Goal: Navigation & Orientation: Find specific page/section

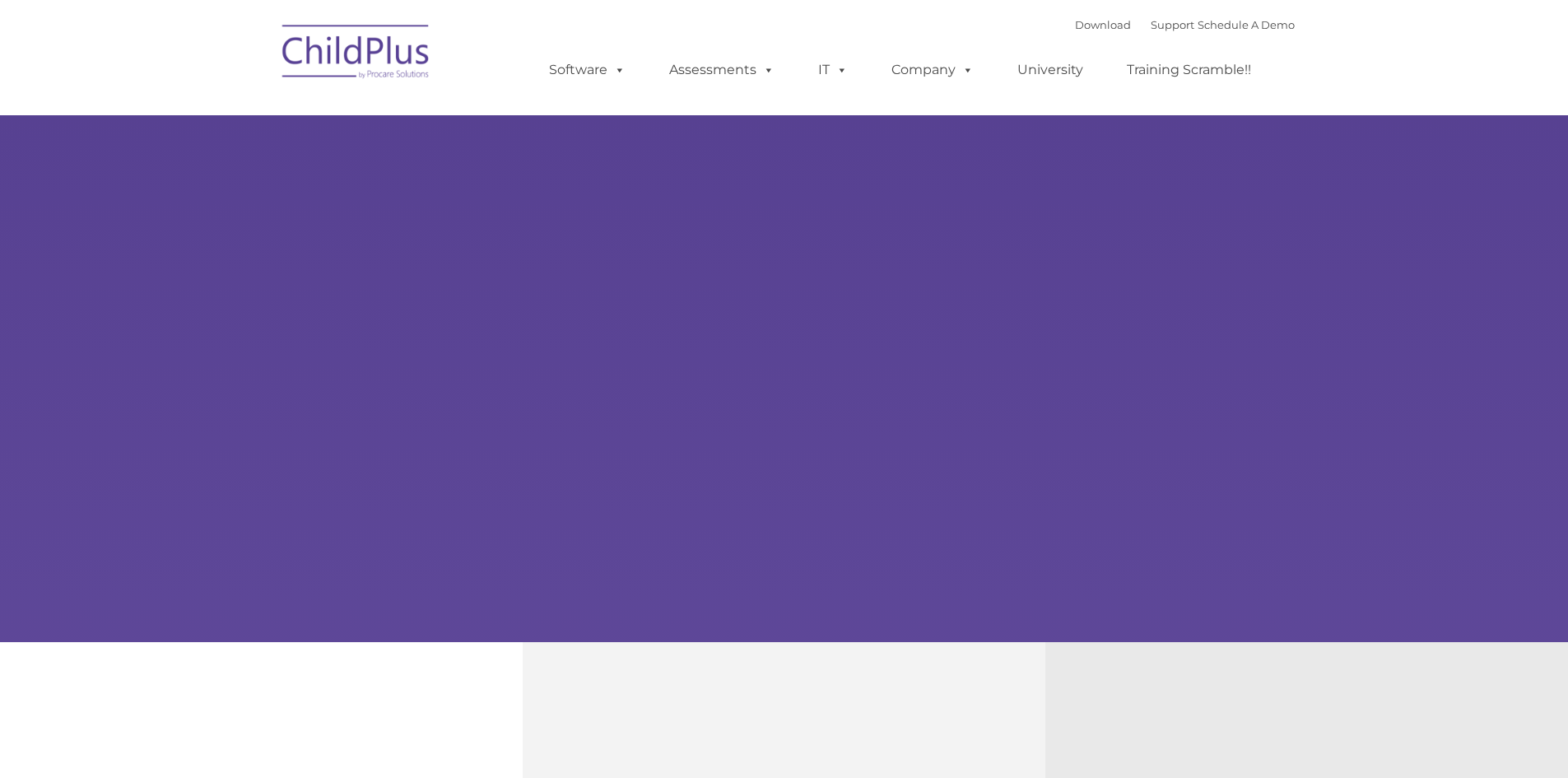
type input ""
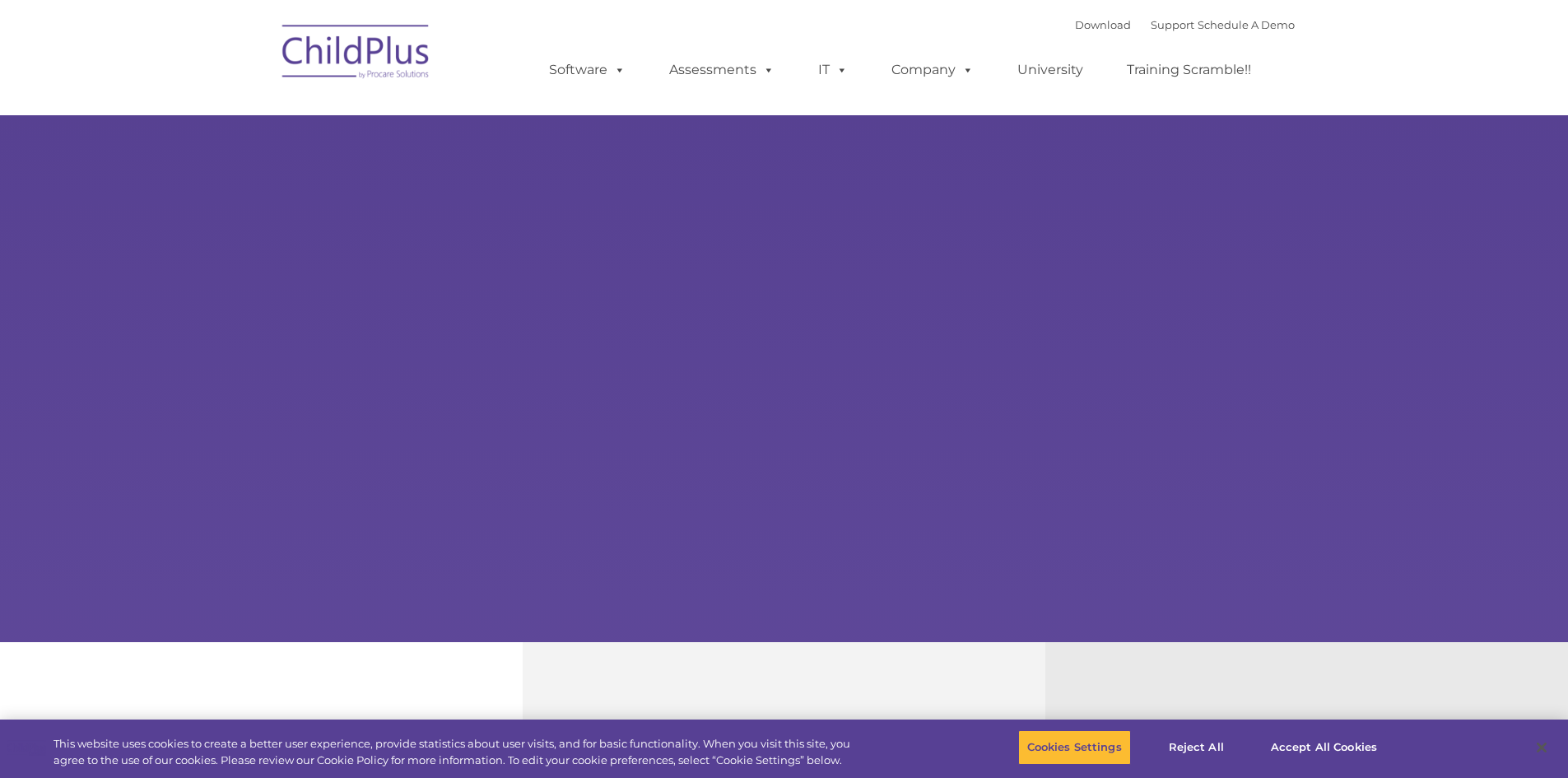
select select "MEDIUM"
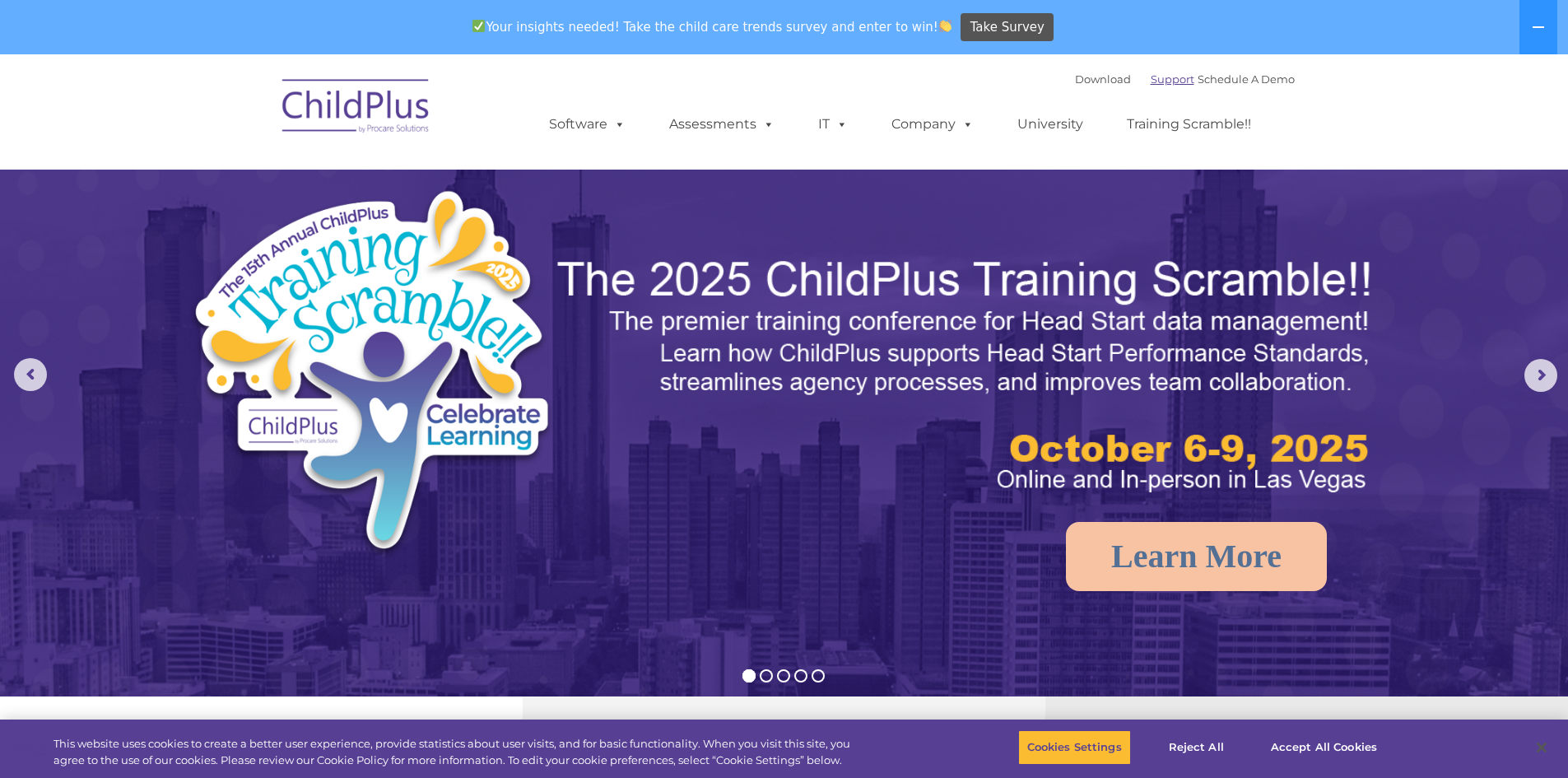
click at [1157, 79] on link "Support" at bounding box center [1173, 80] width 44 height 14
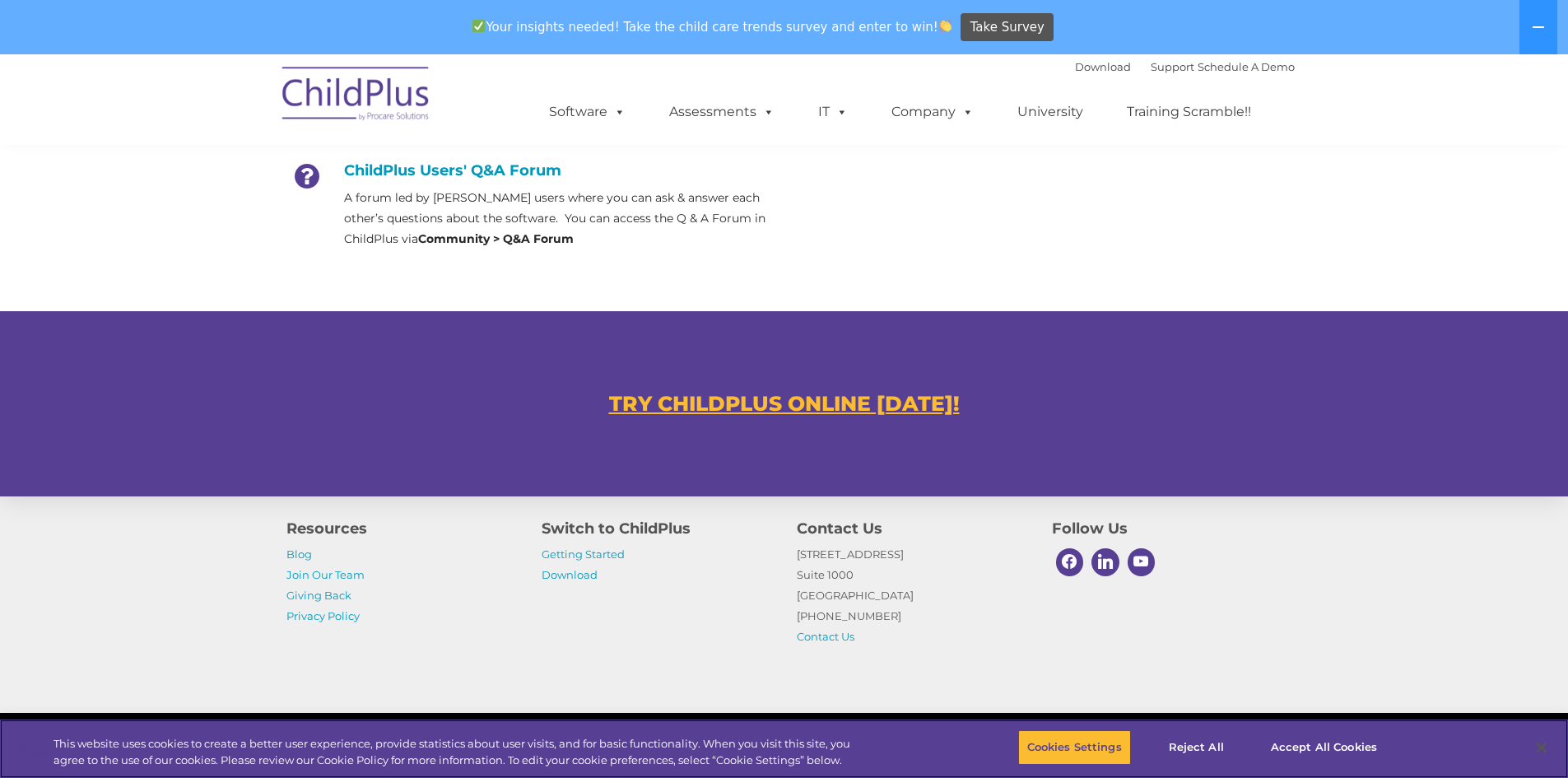
scroll to position [897, 0]
